Goal: Task Accomplishment & Management: Use online tool/utility

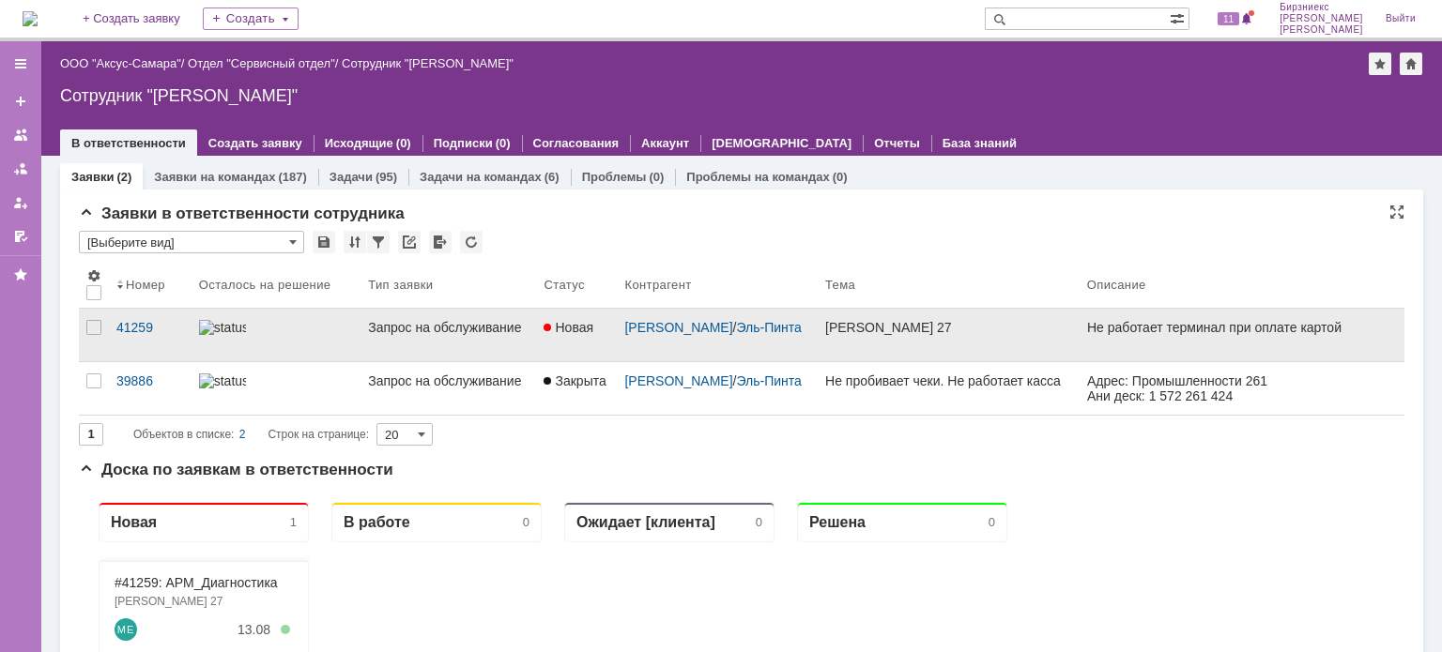
click at [453, 320] on div "Запрос на обслуживание" at bounding box center [448, 327] width 161 height 15
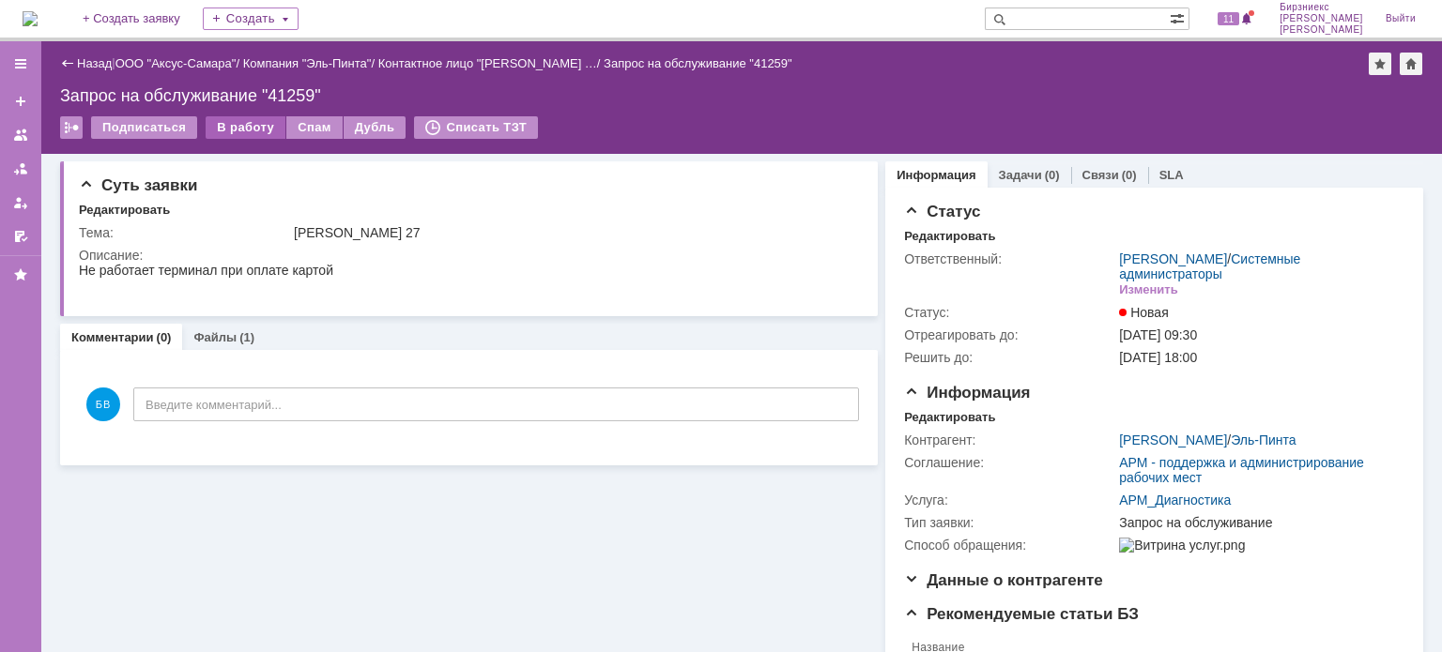
click at [247, 136] on div "В работу" at bounding box center [246, 127] width 80 height 23
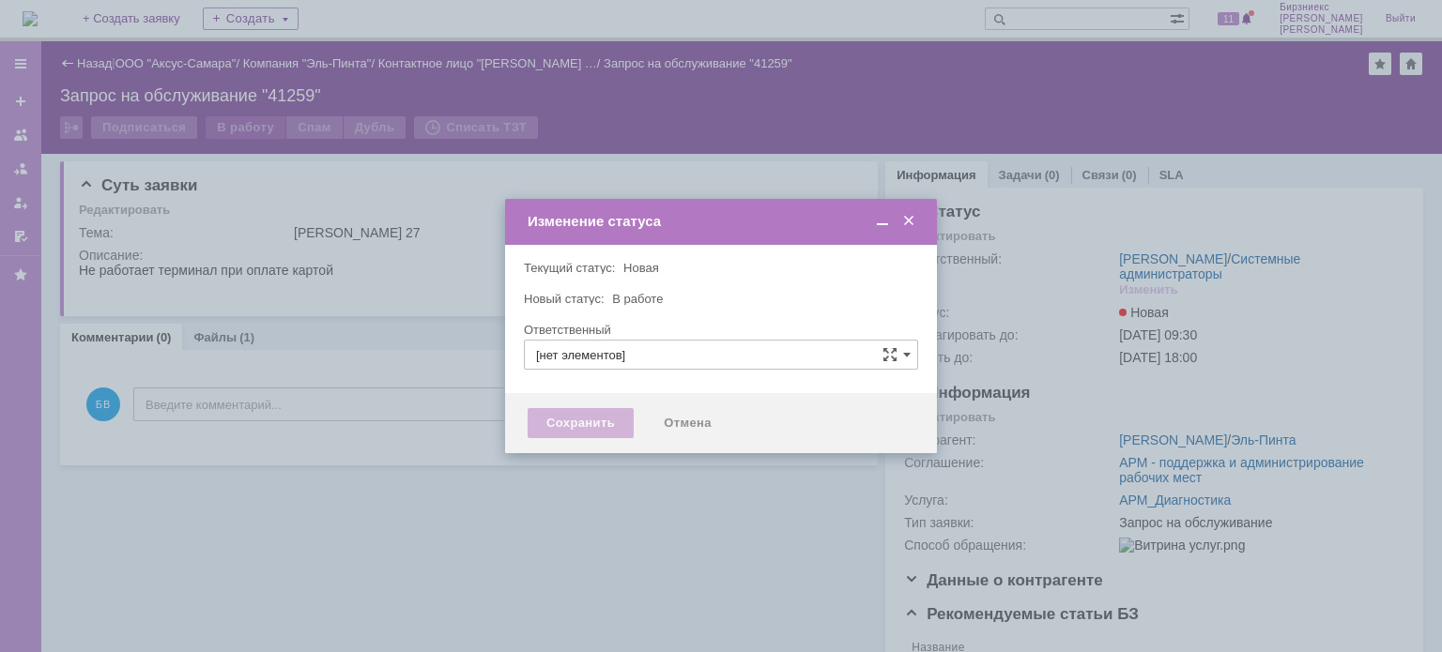
type input "[PERSON_NAME]"
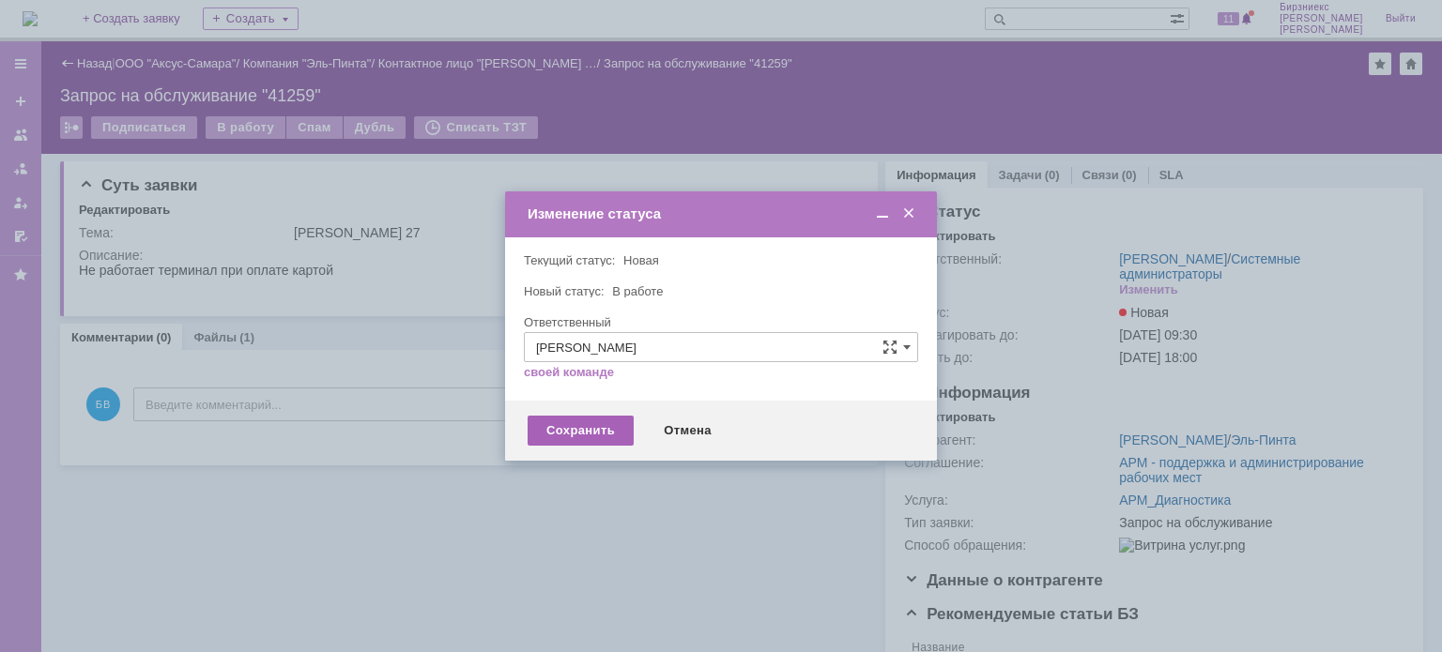
click at [567, 436] on div "Сохранить" at bounding box center [581, 431] width 106 height 30
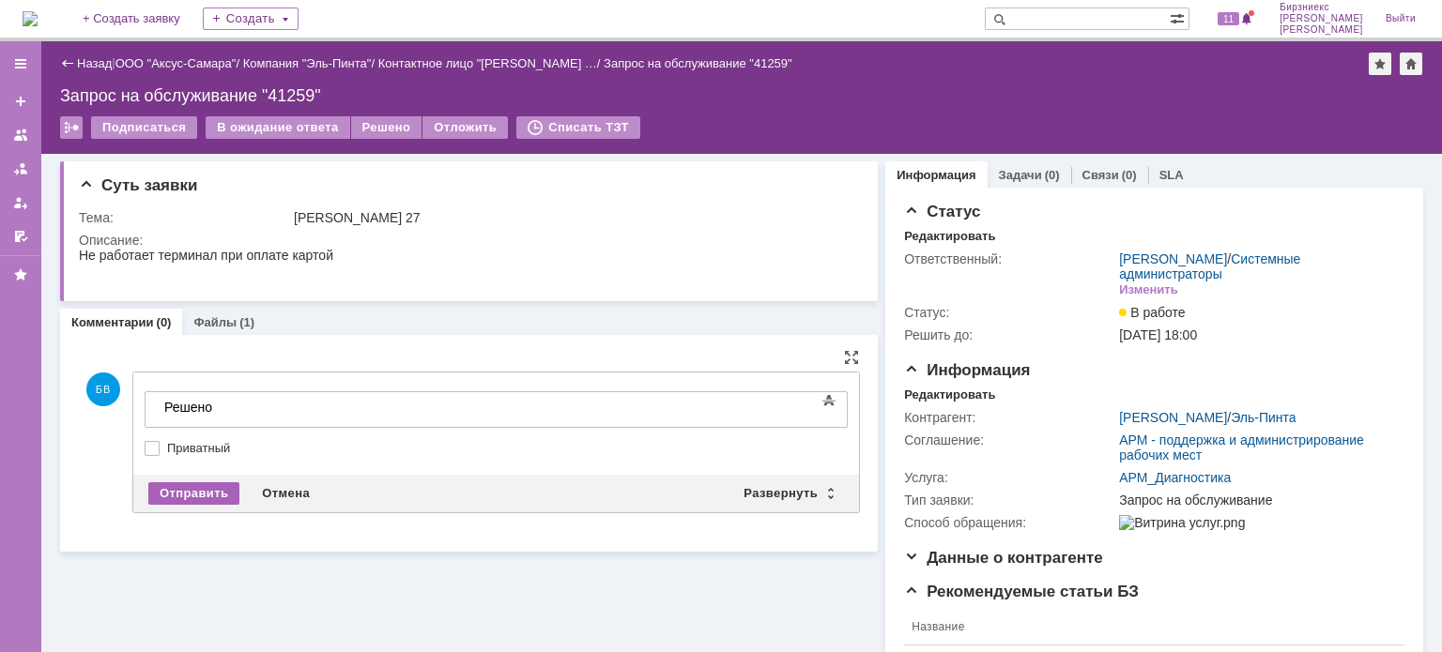
click at [193, 491] on div "Отправить" at bounding box center [193, 494] width 91 height 23
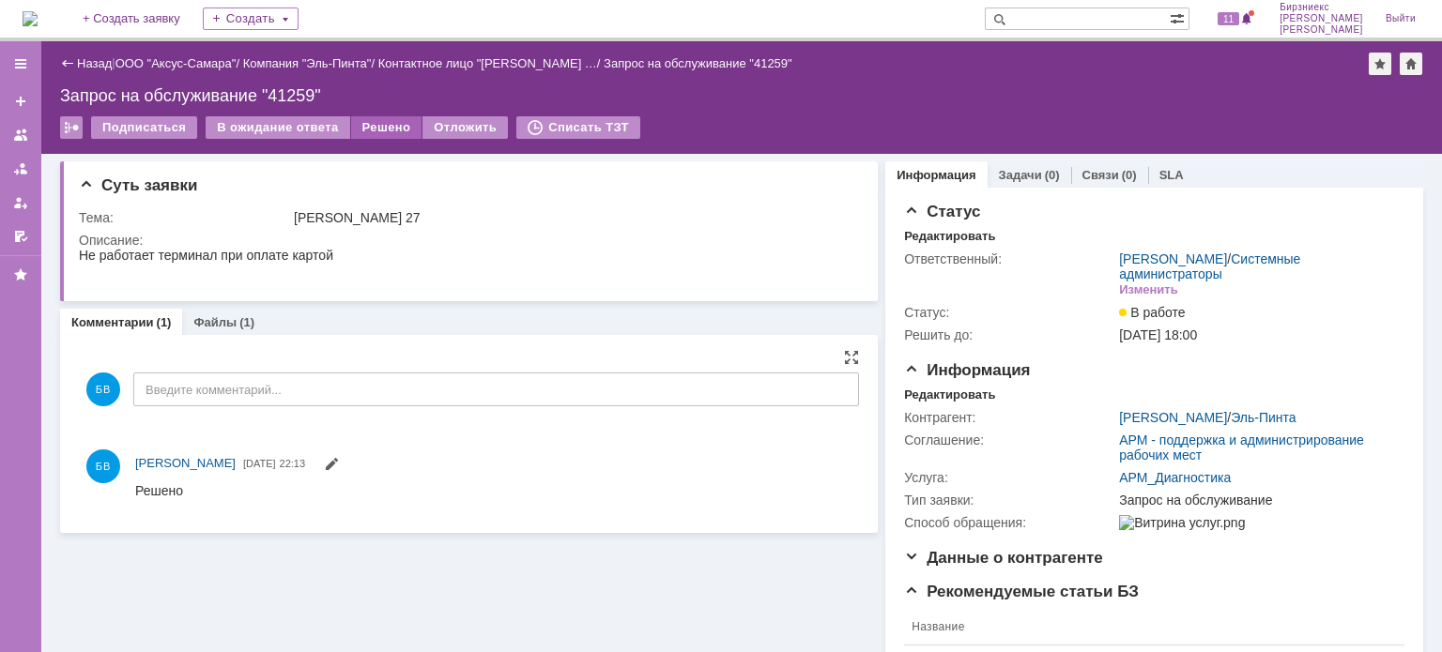
click at [386, 128] on div "Решено" at bounding box center [386, 127] width 71 height 23
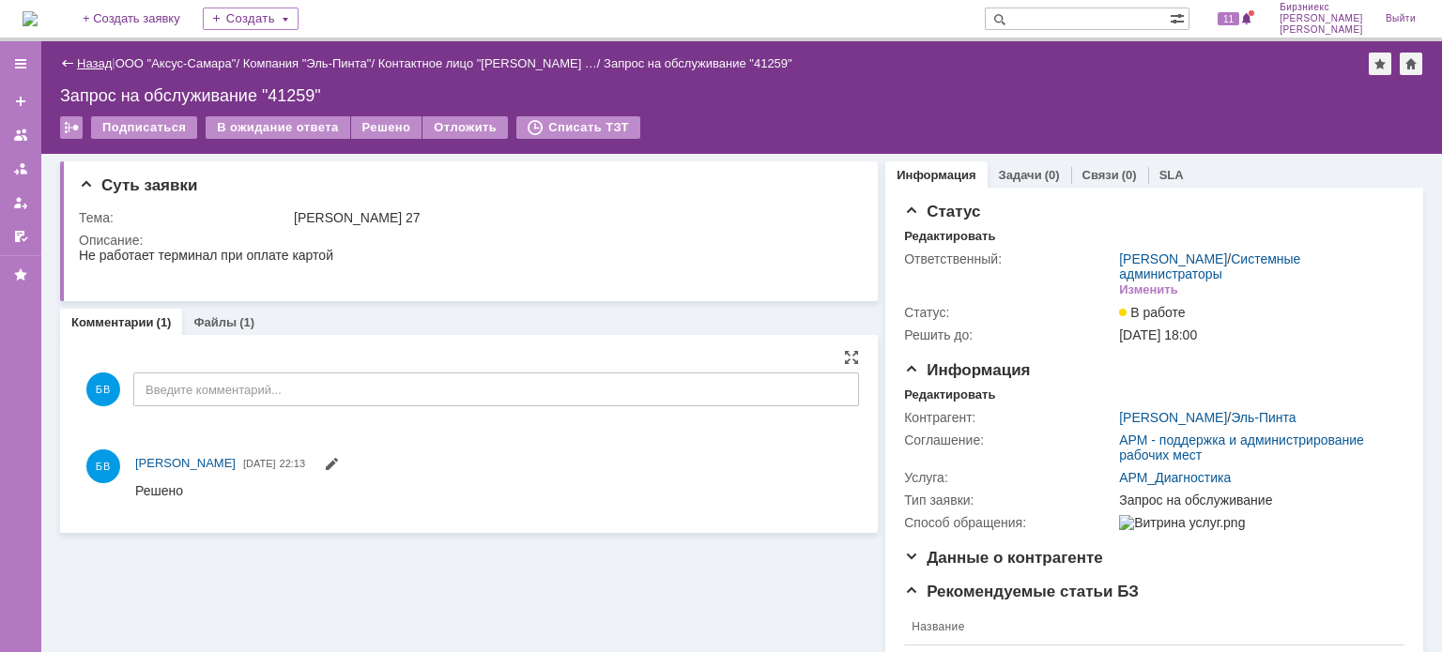
click at [95, 58] on link "Назад" at bounding box center [94, 63] width 35 height 14
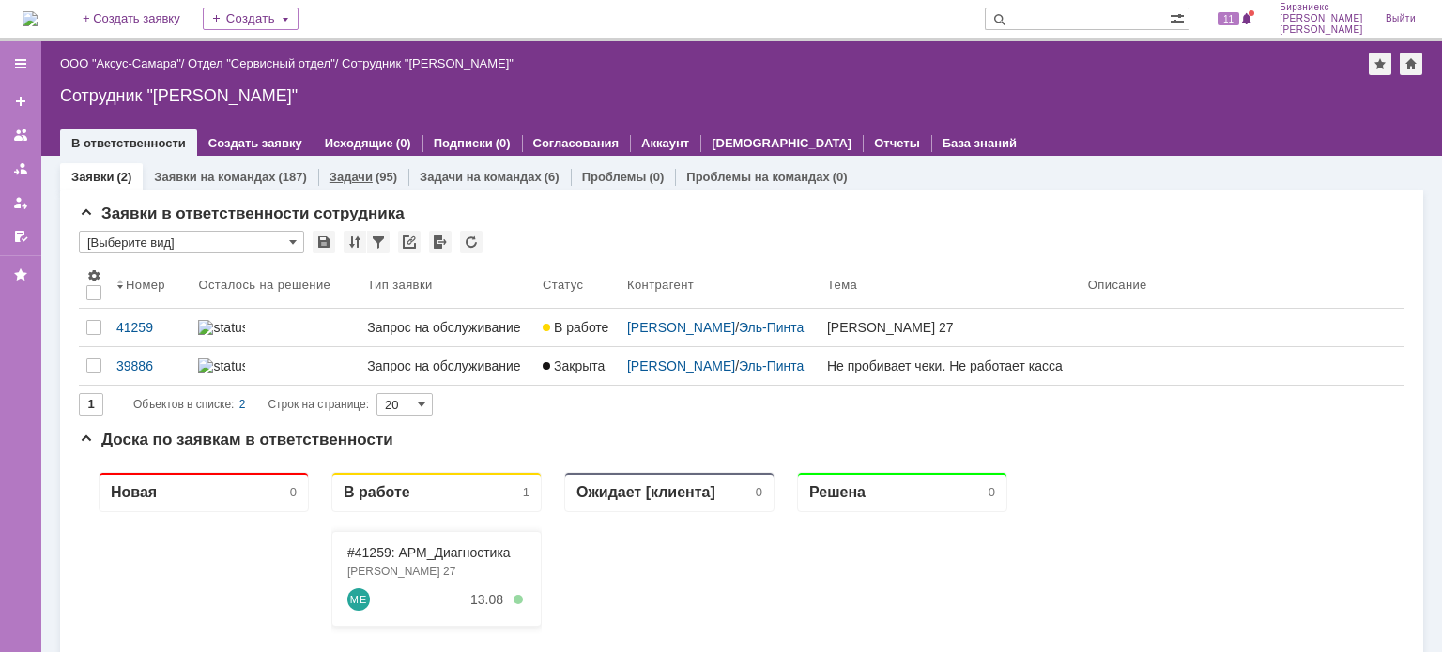
click at [376, 186] on div "Задачи (95)" at bounding box center [363, 176] width 90 height 27
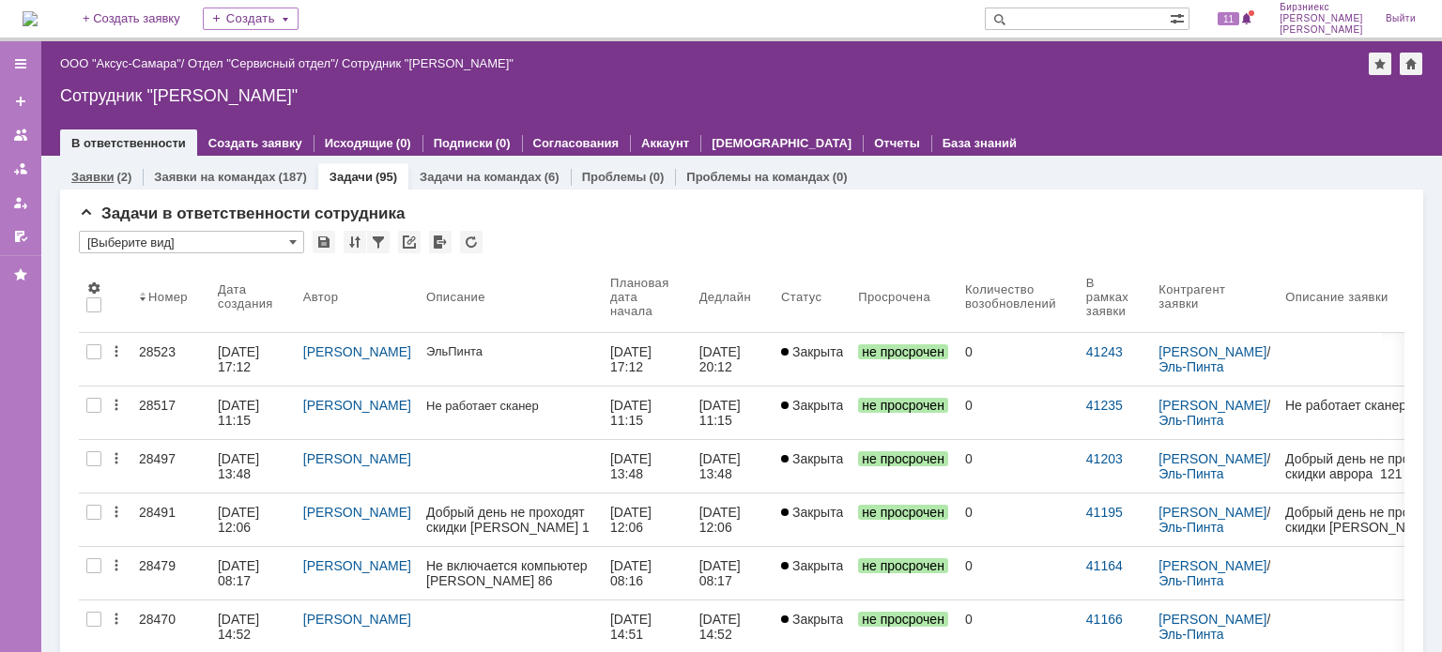
click at [125, 176] on div "(2)" at bounding box center [123, 177] width 15 height 14
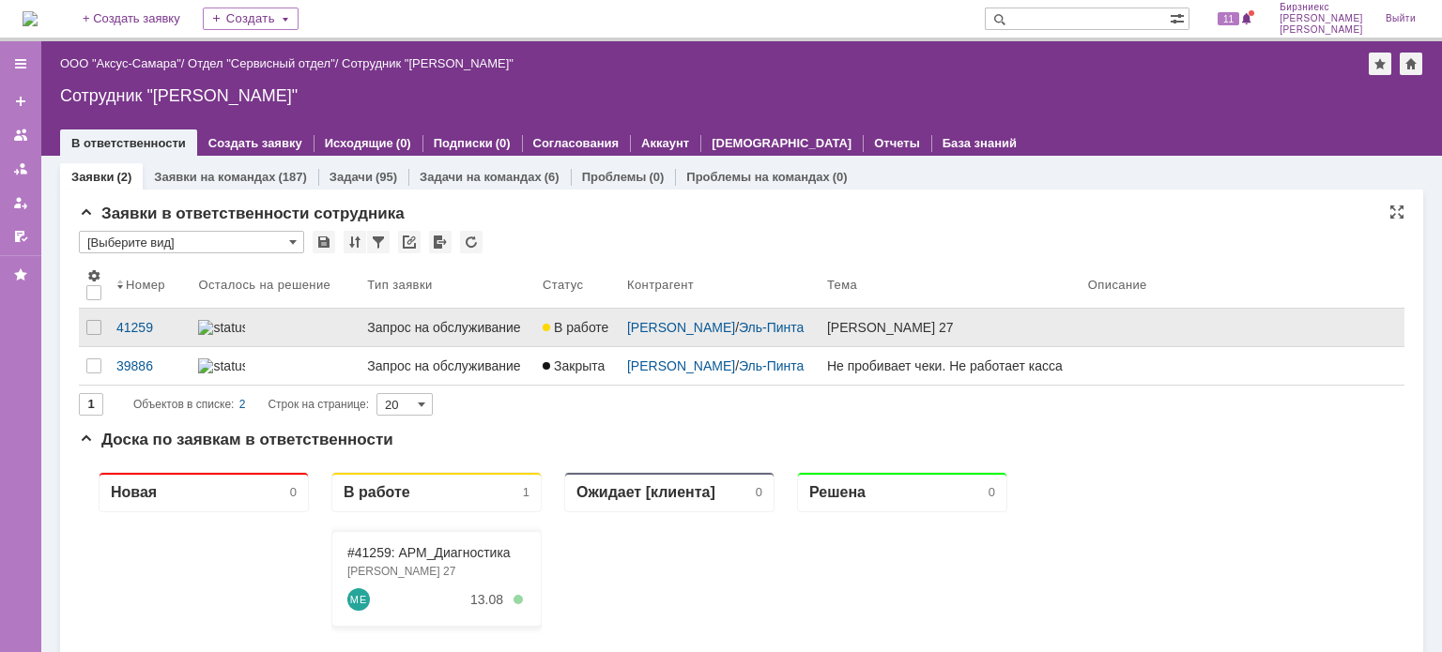
click at [295, 345] on link at bounding box center [275, 328] width 169 height 38
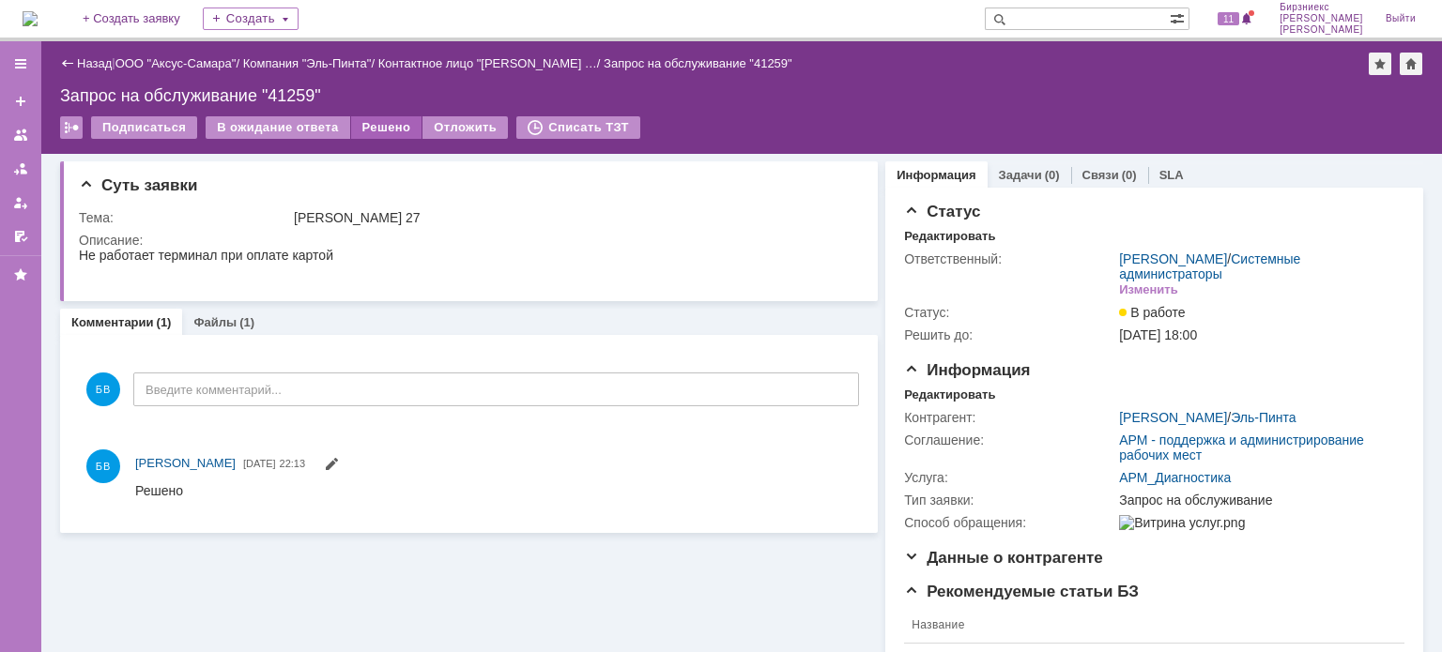
click at [385, 135] on div "Решено" at bounding box center [386, 127] width 71 height 23
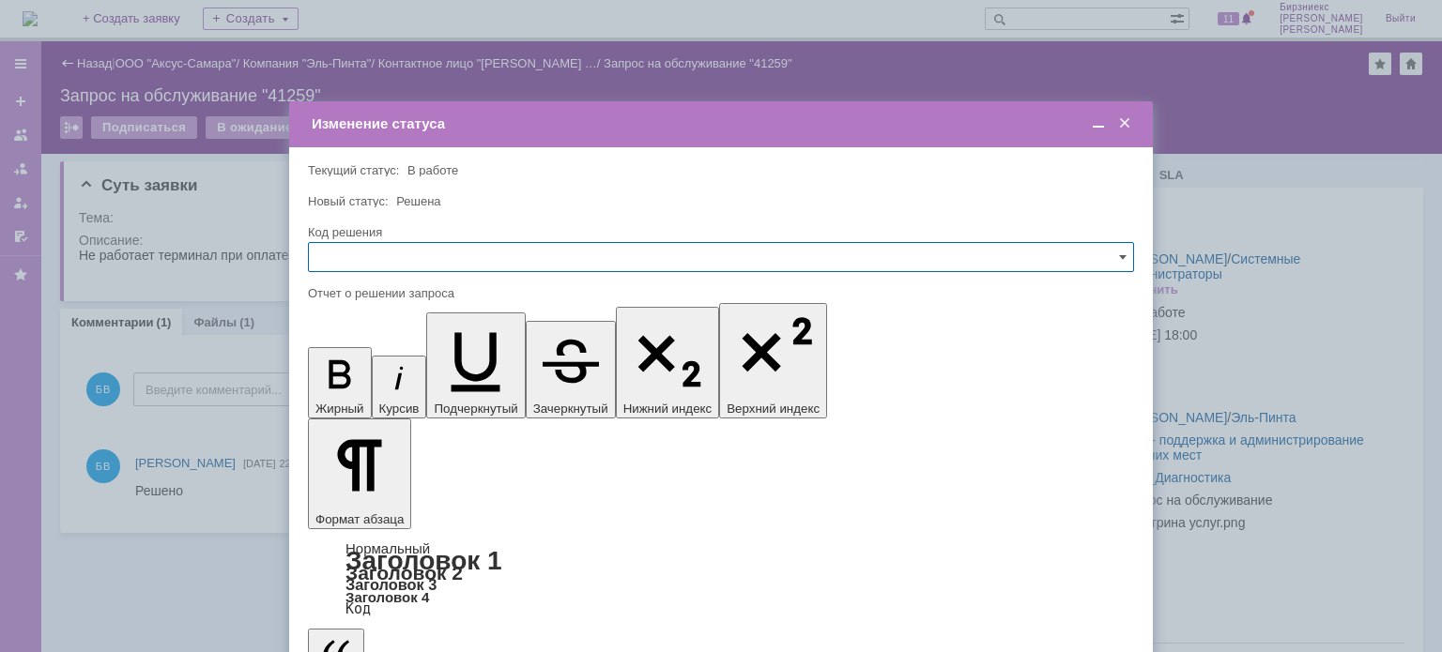
click at [1125, 265] on input "text" at bounding box center [721, 257] width 826 height 30
click at [646, 374] on div "Решено" at bounding box center [721, 385] width 824 height 30
type input "Решено"
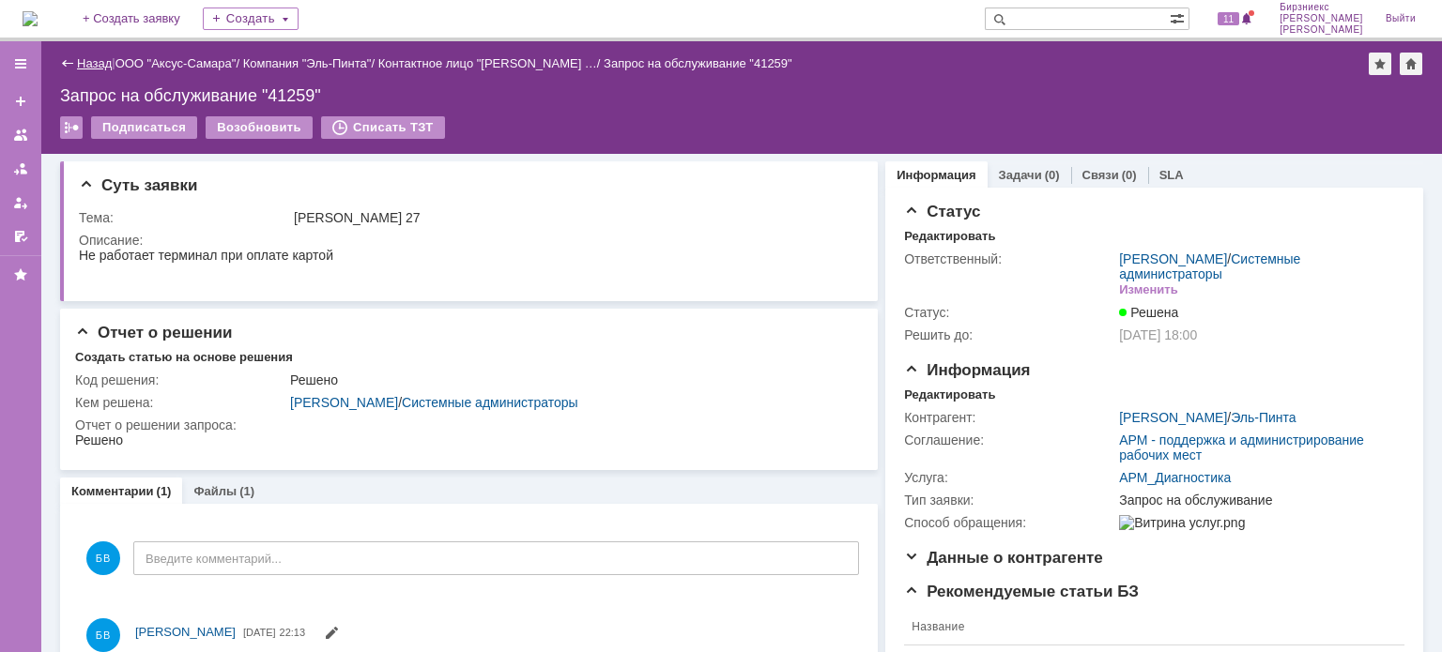
click at [86, 58] on link "Назад" at bounding box center [94, 63] width 35 height 14
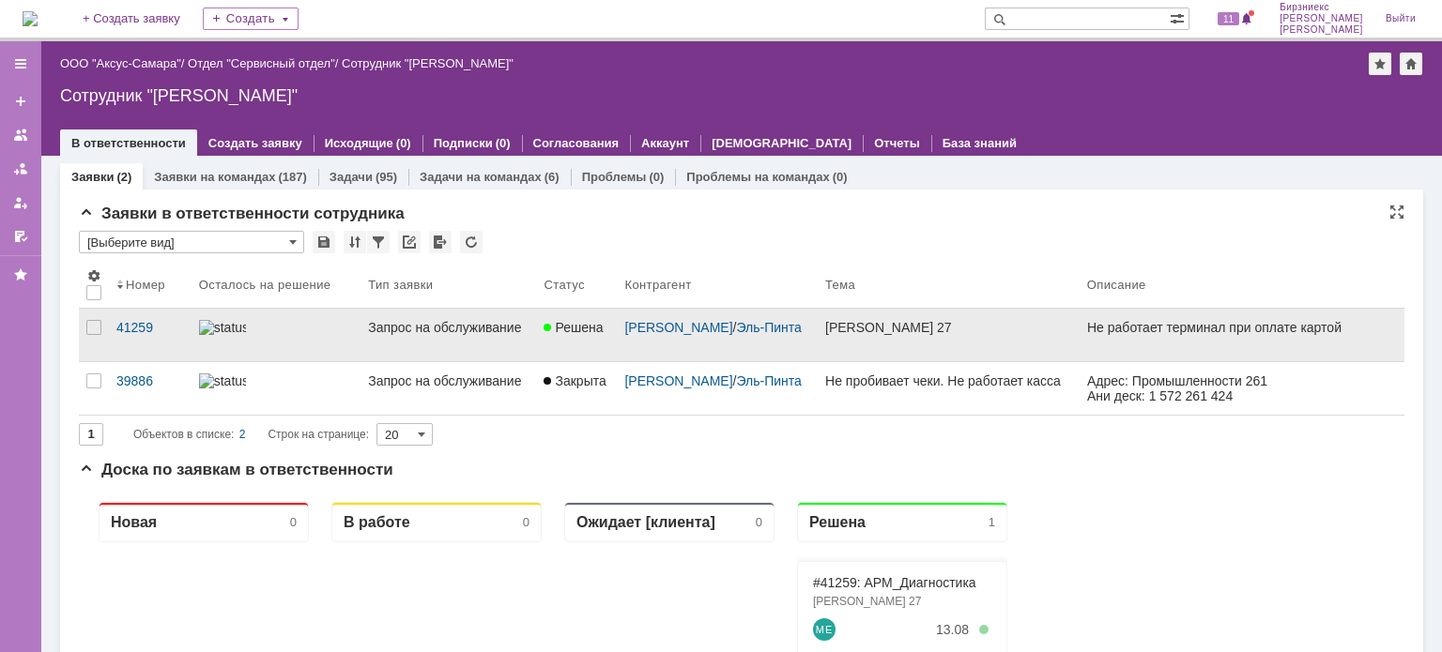
click at [488, 335] on div "Запрос на обслуживание" at bounding box center [448, 327] width 161 height 15
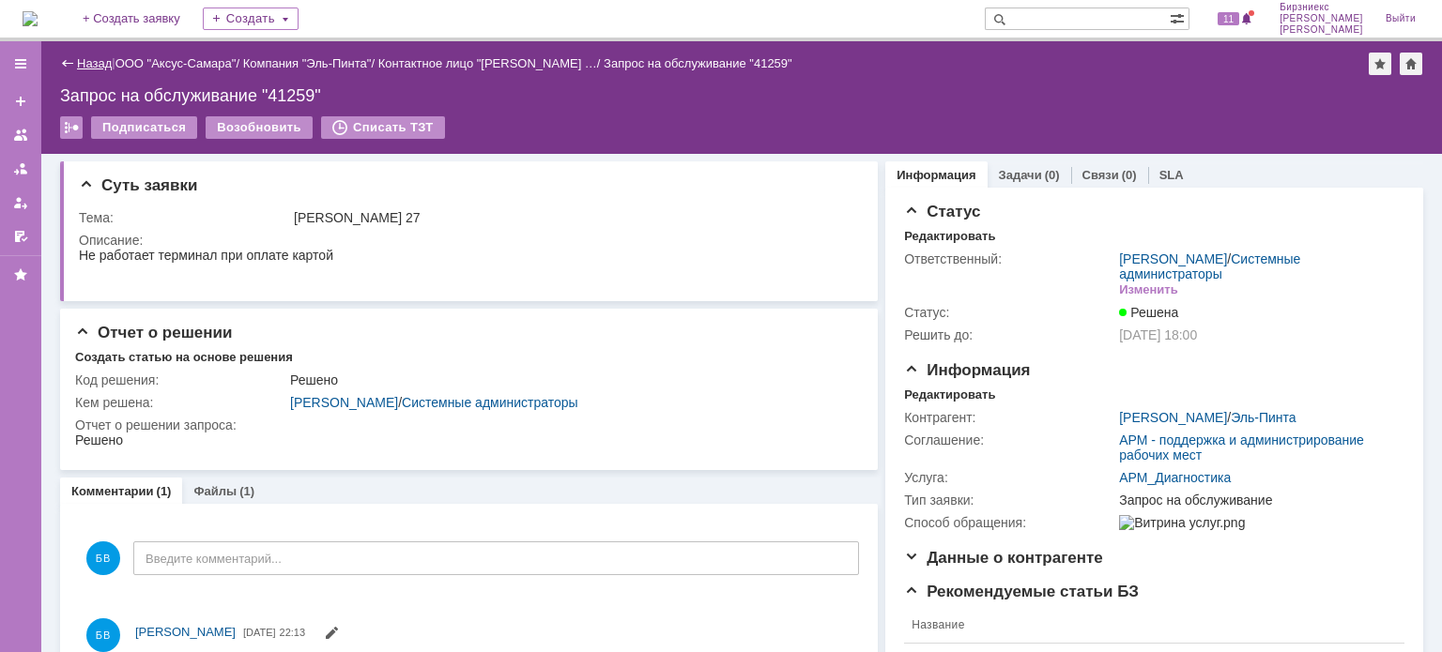
click at [102, 67] on link "Назад" at bounding box center [94, 63] width 35 height 14
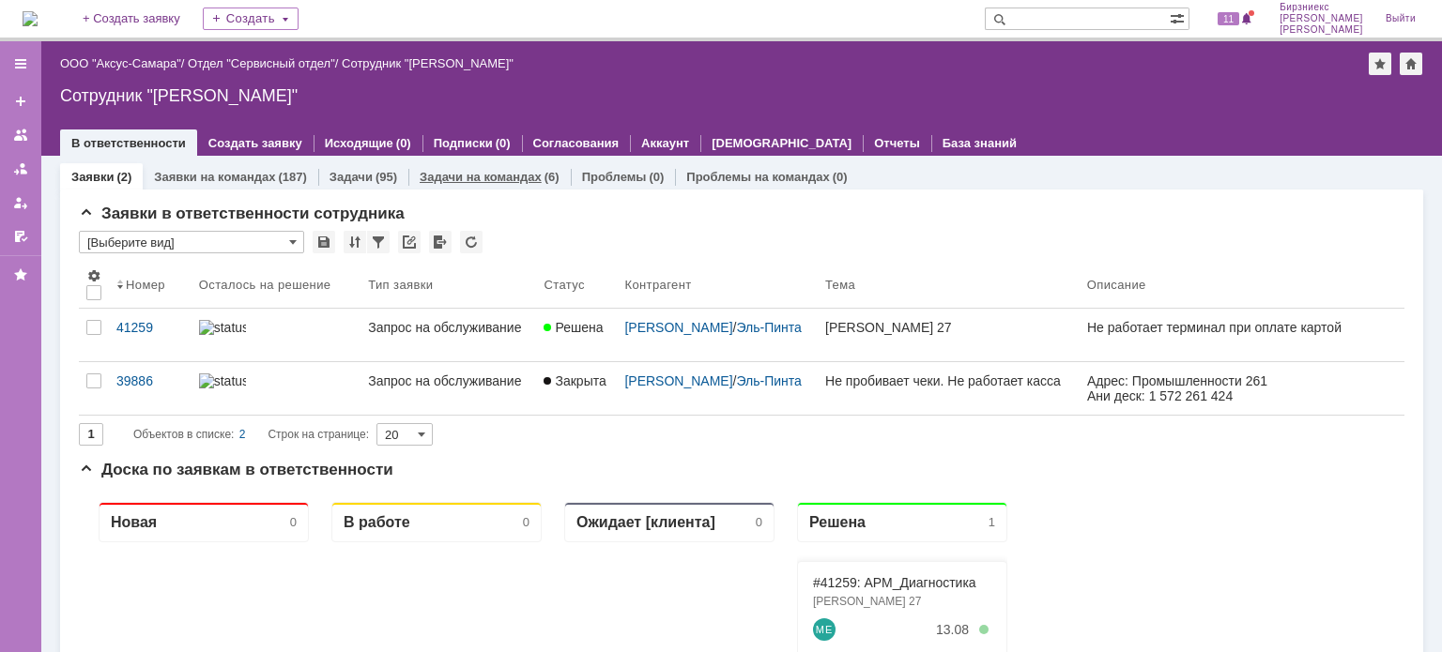
click at [458, 179] on link "Задачи на командах" at bounding box center [481, 177] width 122 height 14
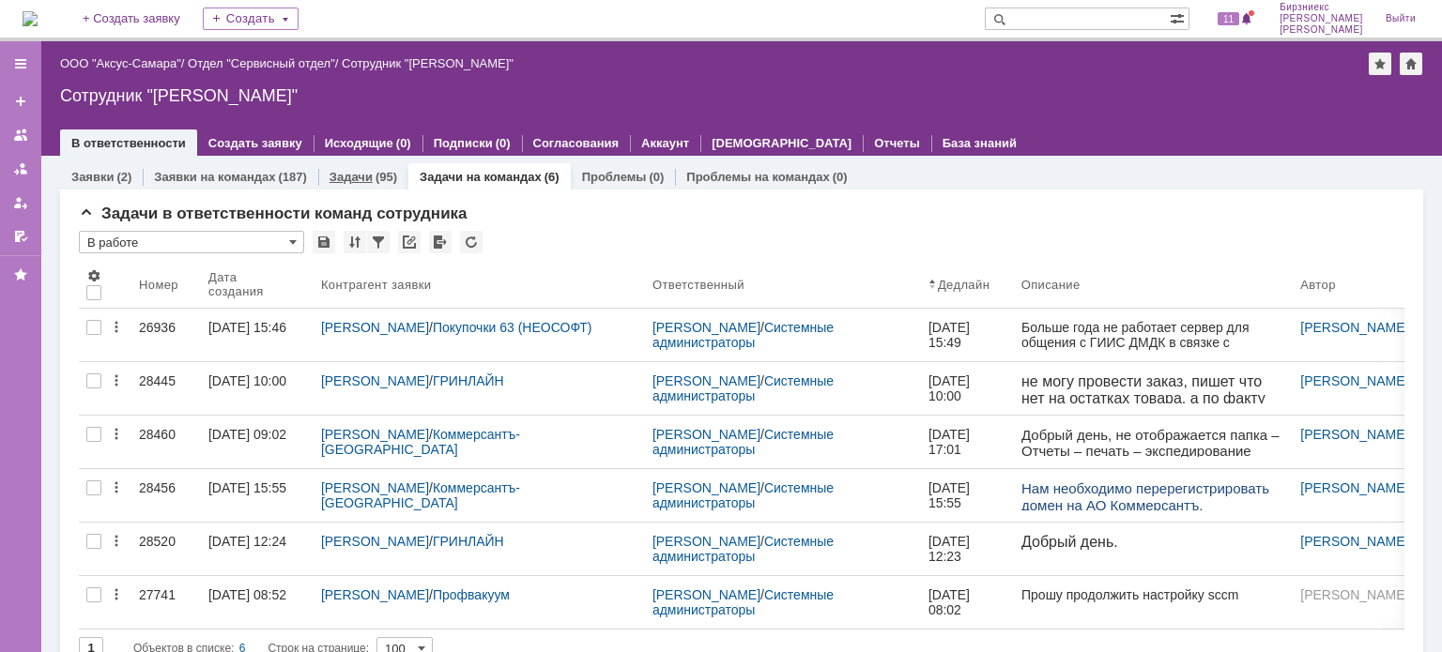
click at [339, 176] on link "Задачи" at bounding box center [351, 177] width 43 height 14
